Goal: Task Accomplishment & Management: Manage account settings

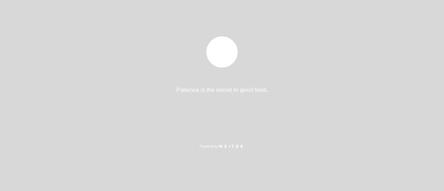
select select "es"
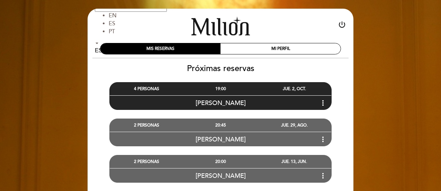
click at [323, 102] on icon "more_vert" at bounding box center [323, 103] width 8 height 8
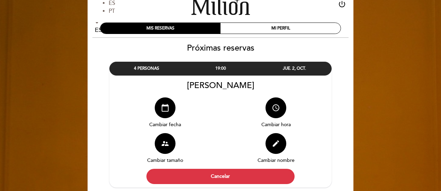
scroll to position [25, 0]
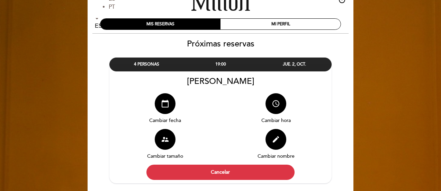
click at [218, 171] on button "Cancelar" at bounding box center [221, 172] width 148 height 15
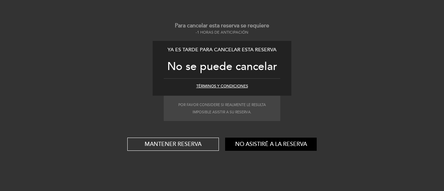
click at [261, 145] on button "No asistiré a la reserva" at bounding box center [270, 144] width 91 height 13
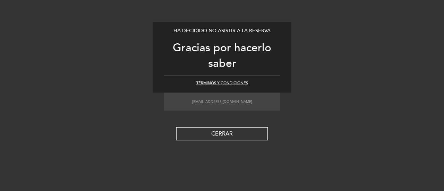
click at [221, 131] on button "CERRAR" at bounding box center [221, 133] width 91 height 13
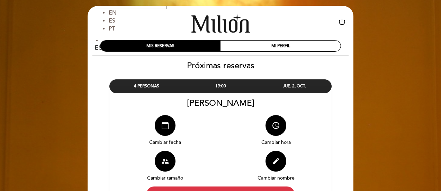
scroll to position [0, 0]
